Goal: Task Accomplishment & Management: Use online tool/utility

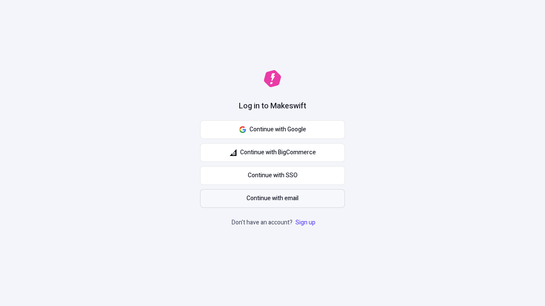
click at [272, 199] on span "Continue with email" at bounding box center [272, 198] width 52 height 9
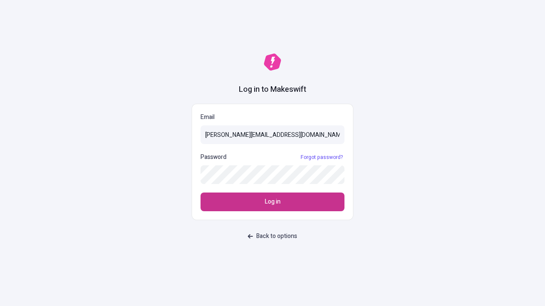
click at [272, 202] on span "Log in" at bounding box center [273, 201] width 16 height 9
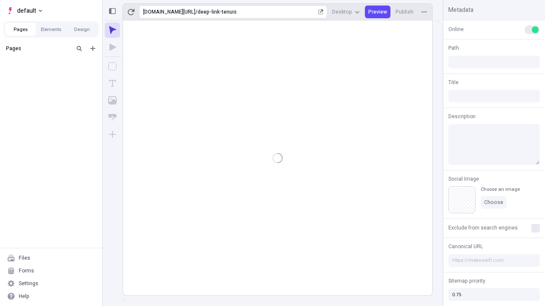
type input "/deep-link-tenuis"
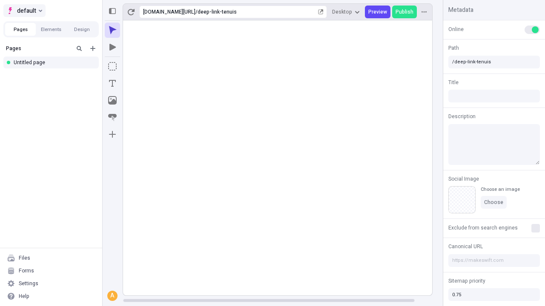
click at [24, 11] on span "default" at bounding box center [26, 11] width 19 height 10
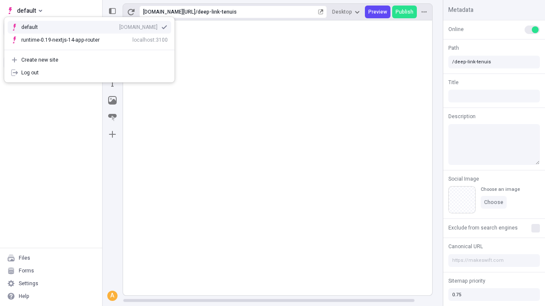
click at [119, 26] on div "[DOMAIN_NAME]" at bounding box center [138, 27] width 38 height 7
click at [93, 49] on icon "Add new" at bounding box center [92, 48] width 5 height 5
